Goal: Task Accomplishment & Management: Complete application form

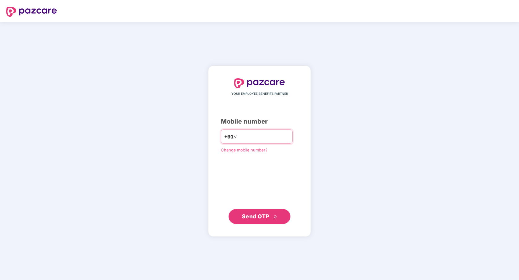
click at [251, 138] on input "number" at bounding box center [264, 137] width 51 height 10
type input "**********"
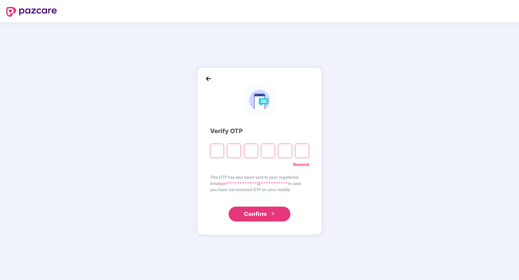
paste input "*"
type input "*"
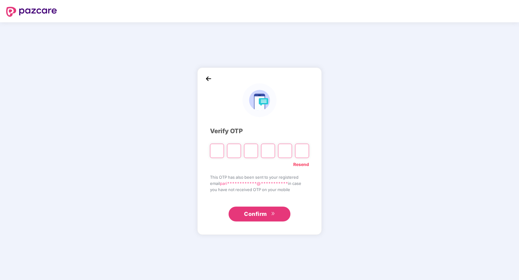
type input "*"
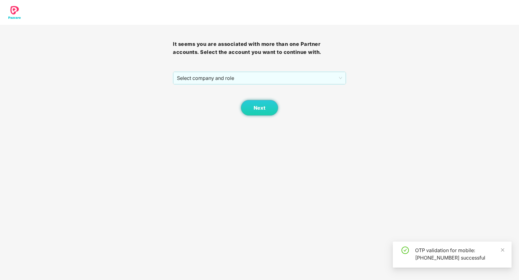
click at [293, 71] on div "It seems you are associated with more than one Partner accounts. Select the acc…" at bounding box center [259, 70] width 173 height 91
click at [292, 75] on span "Select company and role" at bounding box center [259, 78] width 165 height 12
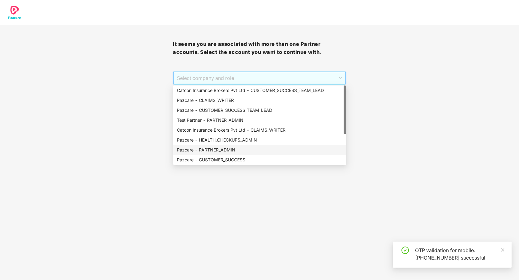
click at [254, 151] on div "Pazcare - PARTNER_ADMIN" at bounding box center [260, 149] width 166 height 7
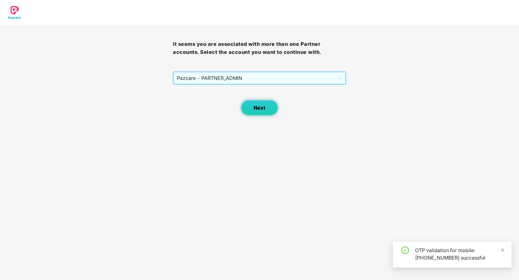
click at [255, 114] on button "Next" at bounding box center [259, 107] width 37 height 15
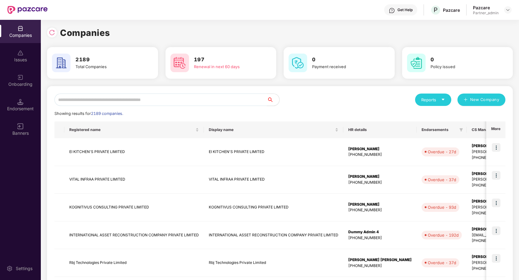
click at [237, 96] on input "text" at bounding box center [160, 99] width 213 height 12
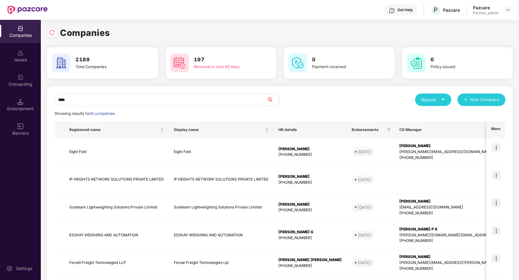
type input "*****"
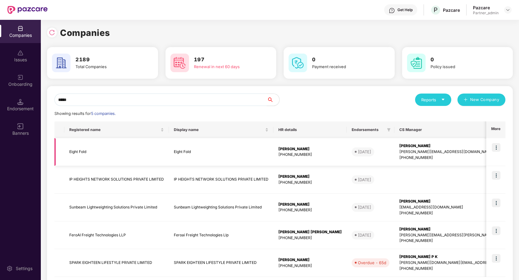
click at [266, 152] on td "Eight Fold" at bounding box center [221, 152] width 105 height 28
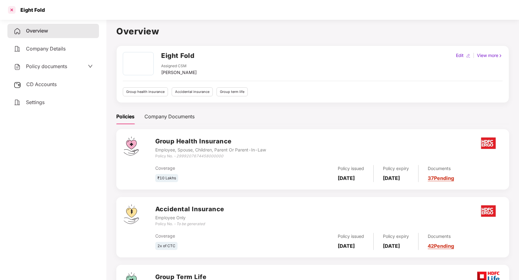
click at [14, 11] on div at bounding box center [12, 10] width 10 height 10
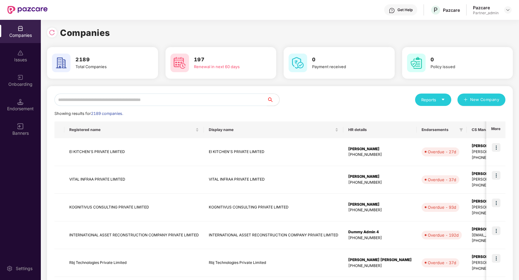
click at [119, 102] on input "text" at bounding box center [160, 99] width 213 height 12
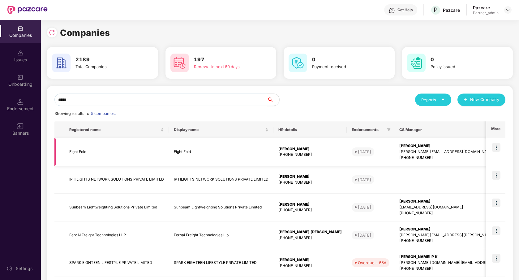
type input "*****"
click at [497, 149] on img at bounding box center [496, 147] width 9 height 9
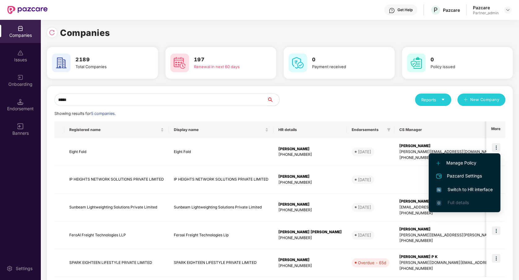
click at [475, 187] on span "Switch to HR interface" at bounding box center [465, 189] width 56 height 7
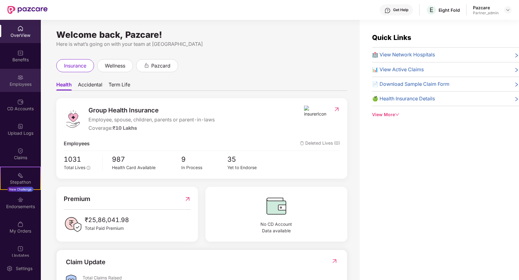
click at [29, 76] on div "Employees" at bounding box center [20, 80] width 41 height 23
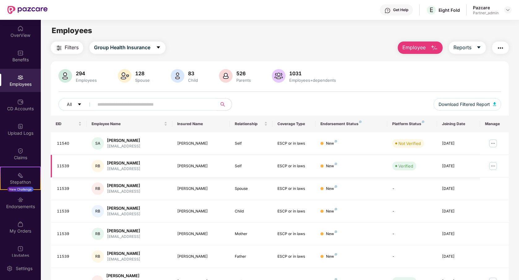
click at [494, 166] on img at bounding box center [494, 166] width 10 height 10
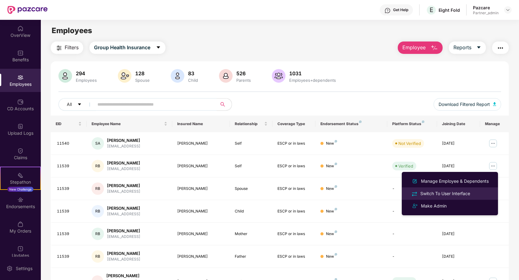
click at [464, 192] on div "Switch To User Interface" at bounding box center [445, 193] width 52 height 7
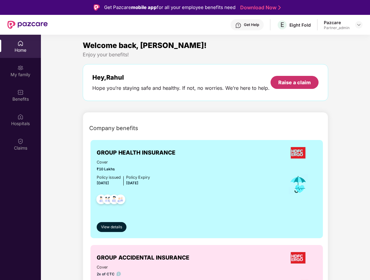
click at [291, 81] on div "Raise a claim" at bounding box center [294, 82] width 33 height 7
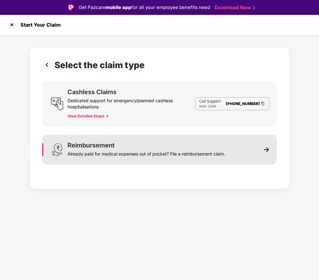
click at [185, 149] on div "Already paid for medical expenses out of pocket? File a reimbursement claim." at bounding box center [146, 152] width 158 height 9
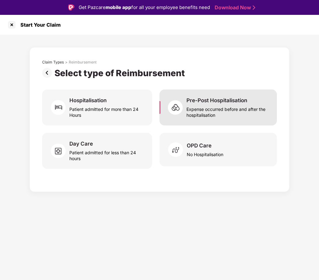
click at [211, 111] on div "Expense occurred before and after the hospitalisation" at bounding box center [227, 111] width 83 height 14
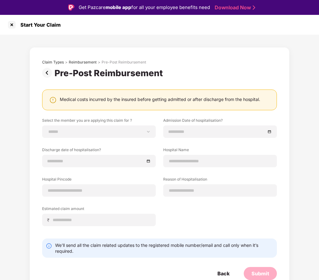
click at [46, 75] on img at bounding box center [48, 73] width 12 height 10
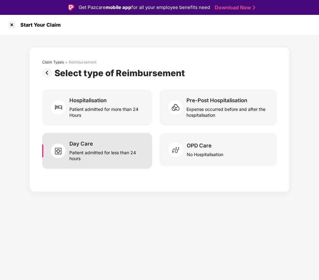
click at [97, 151] on div "Patient admitted for less than 24 hours" at bounding box center [106, 154] width 75 height 14
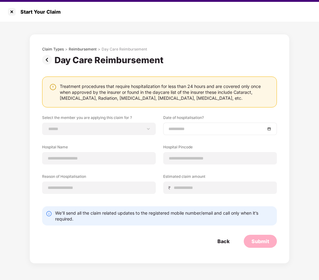
scroll to position [15, 0]
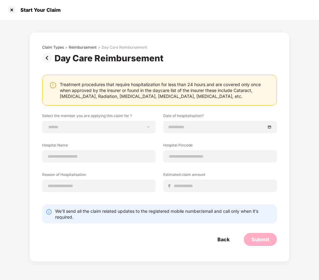
click at [46, 58] on img at bounding box center [48, 58] width 12 height 10
